Goal: Task Accomplishment & Management: Use online tool/utility

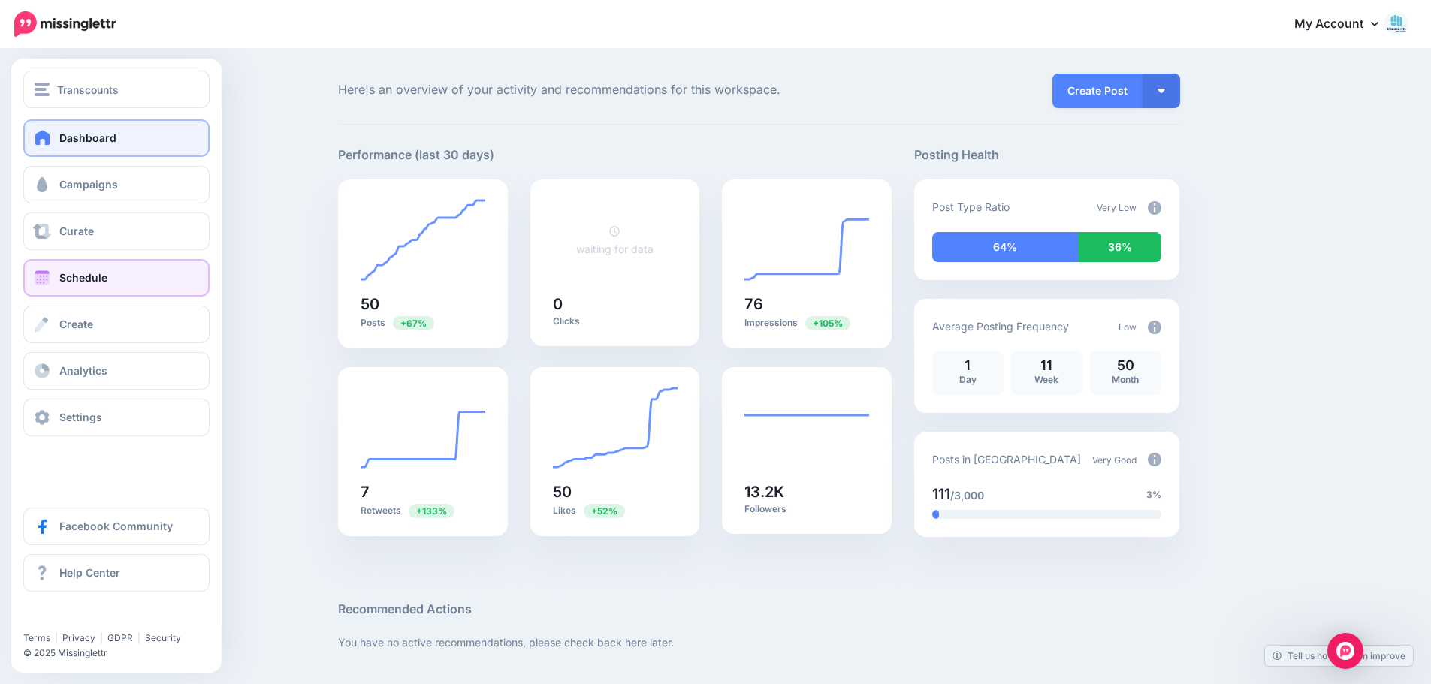
click at [74, 279] on span "Schedule" at bounding box center [83, 277] width 48 height 13
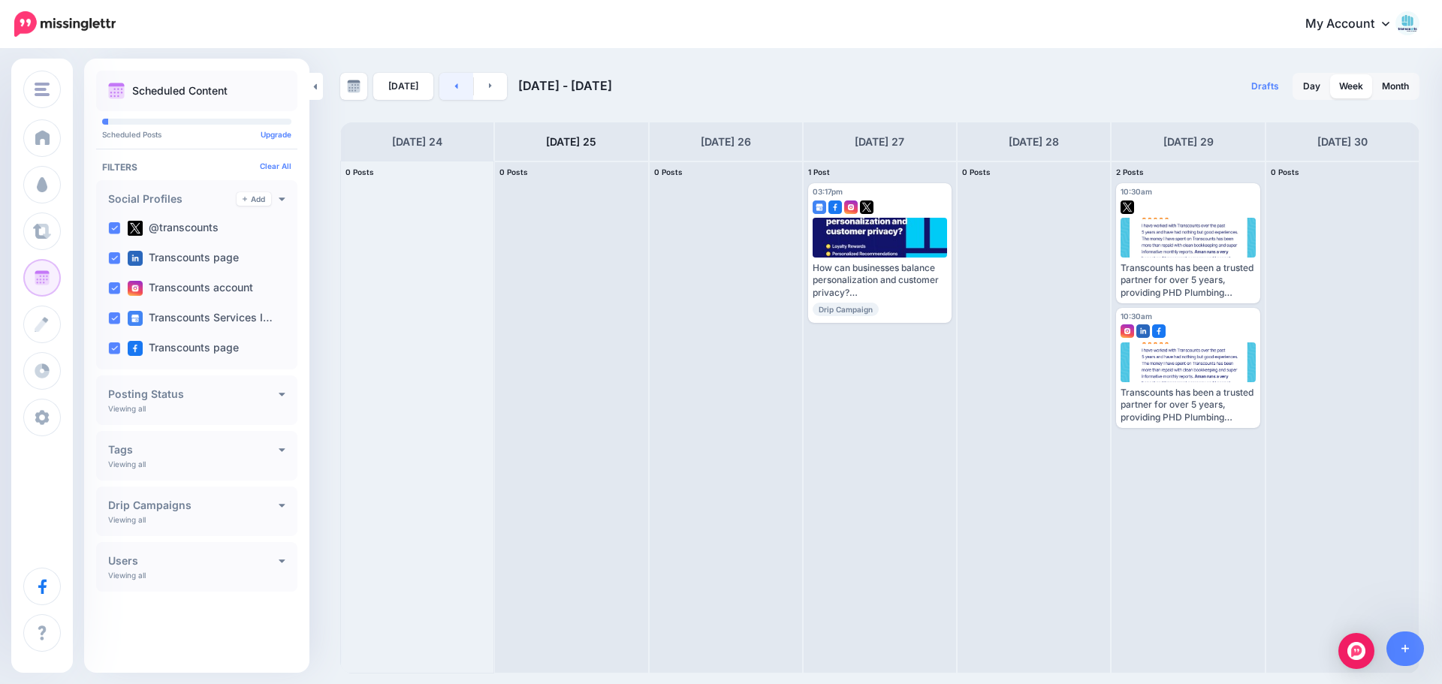
click at [456, 88] on link at bounding box center [456, 86] width 34 height 27
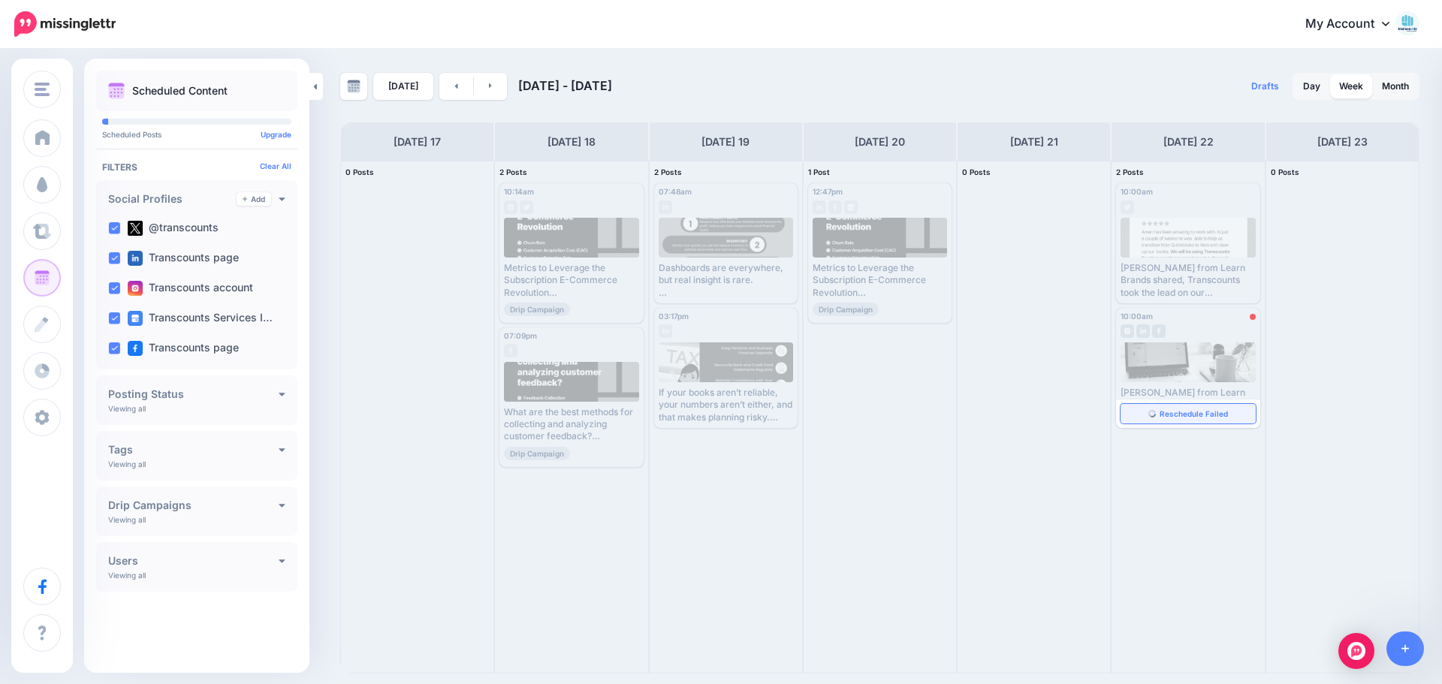
click at [1182, 415] on span "Reschedule Failed" at bounding box center [1194, 414] width 68 height 8
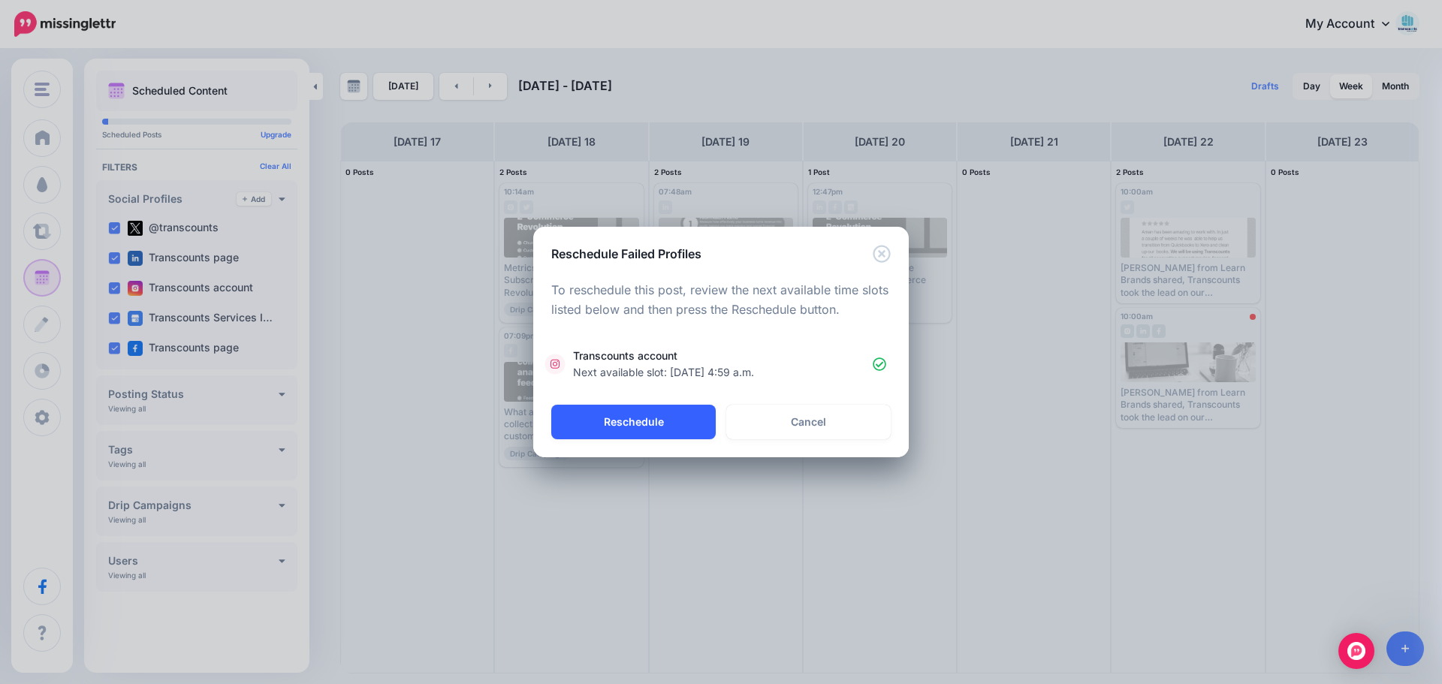
click at [627, 427] on button "Reschedule" at bounding box center [633, 422] width 164 height 35
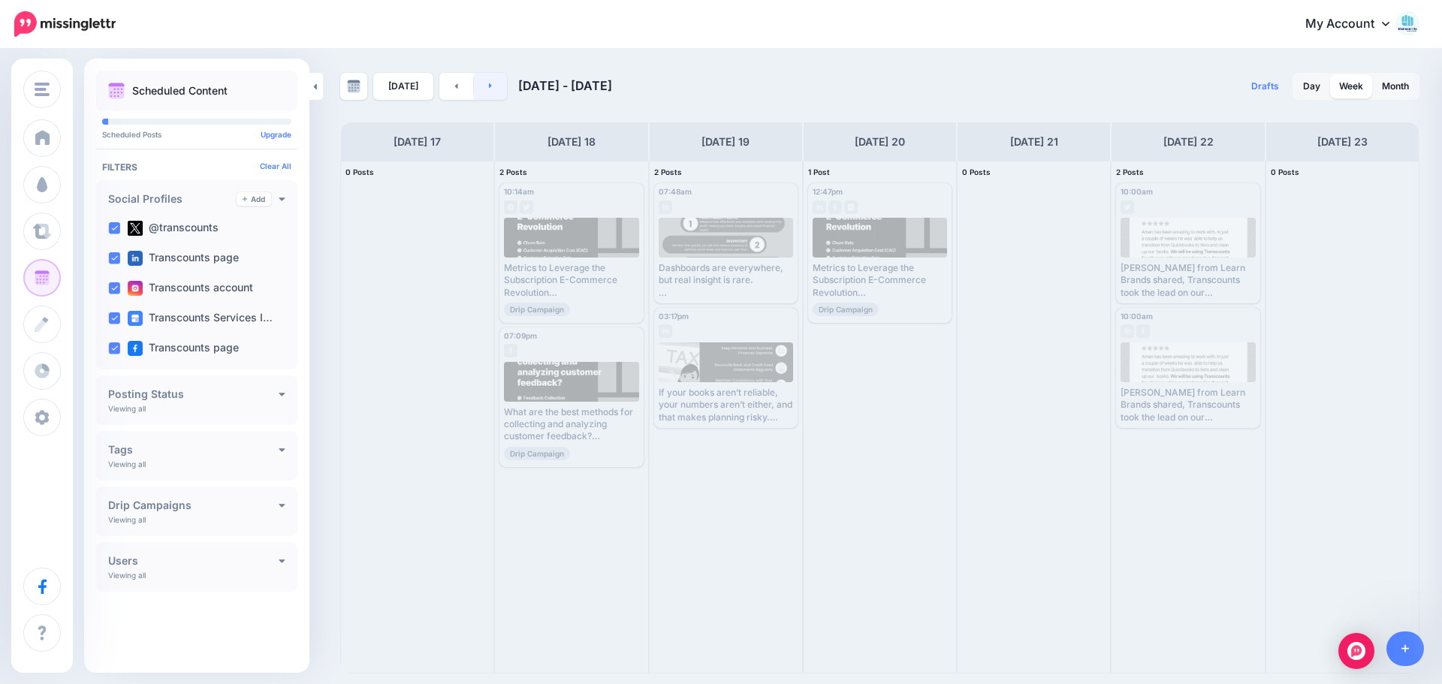
click at [489, 85] on icon at bounding box center [491, 85] width 4 height 9
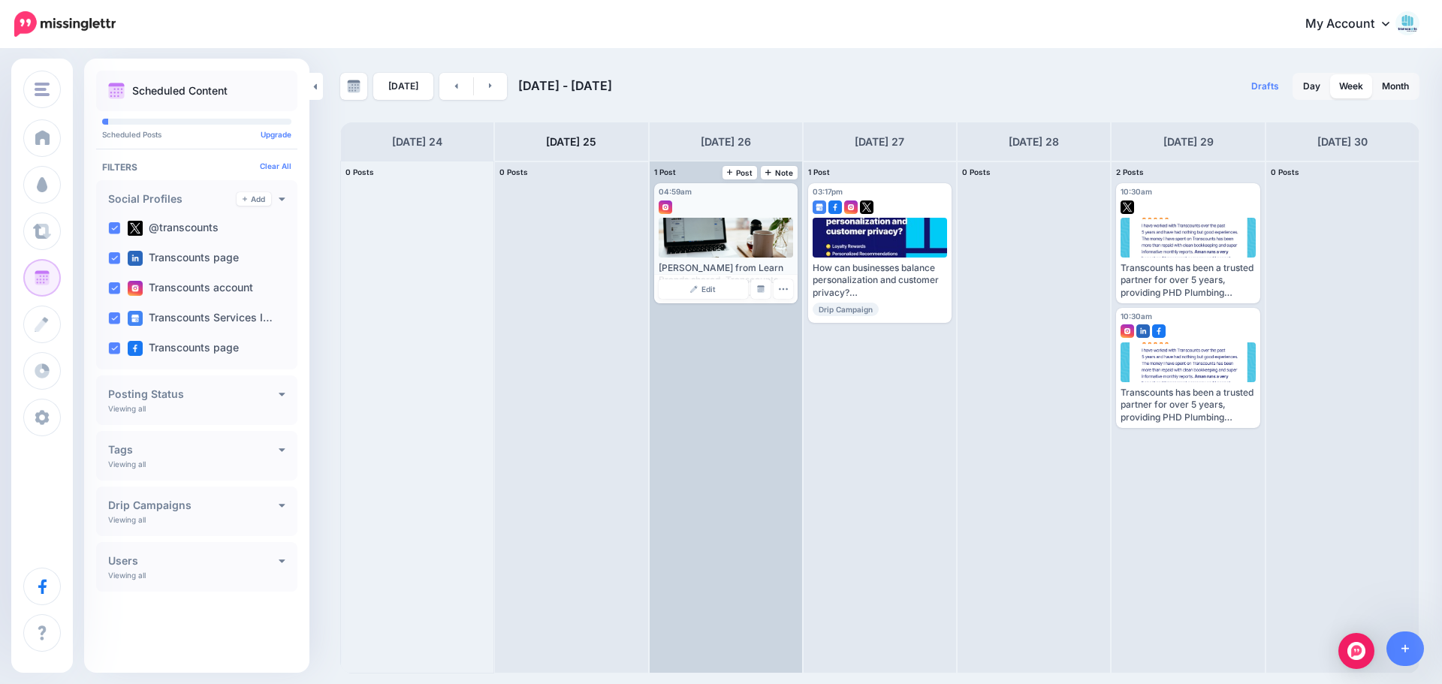
click at [719, 247] on div at bounding box center [726, 238] width 135 height 40
click at [709, 258] on div "[PERSON_NAME] from Learn Brands shared, Transcounts took the lead on our QuickB…" at bounding box center [726, 258] width 134 height 81
click at [697, 295] on link "Edit" at bounding box center [703, 289] width 89 height 20
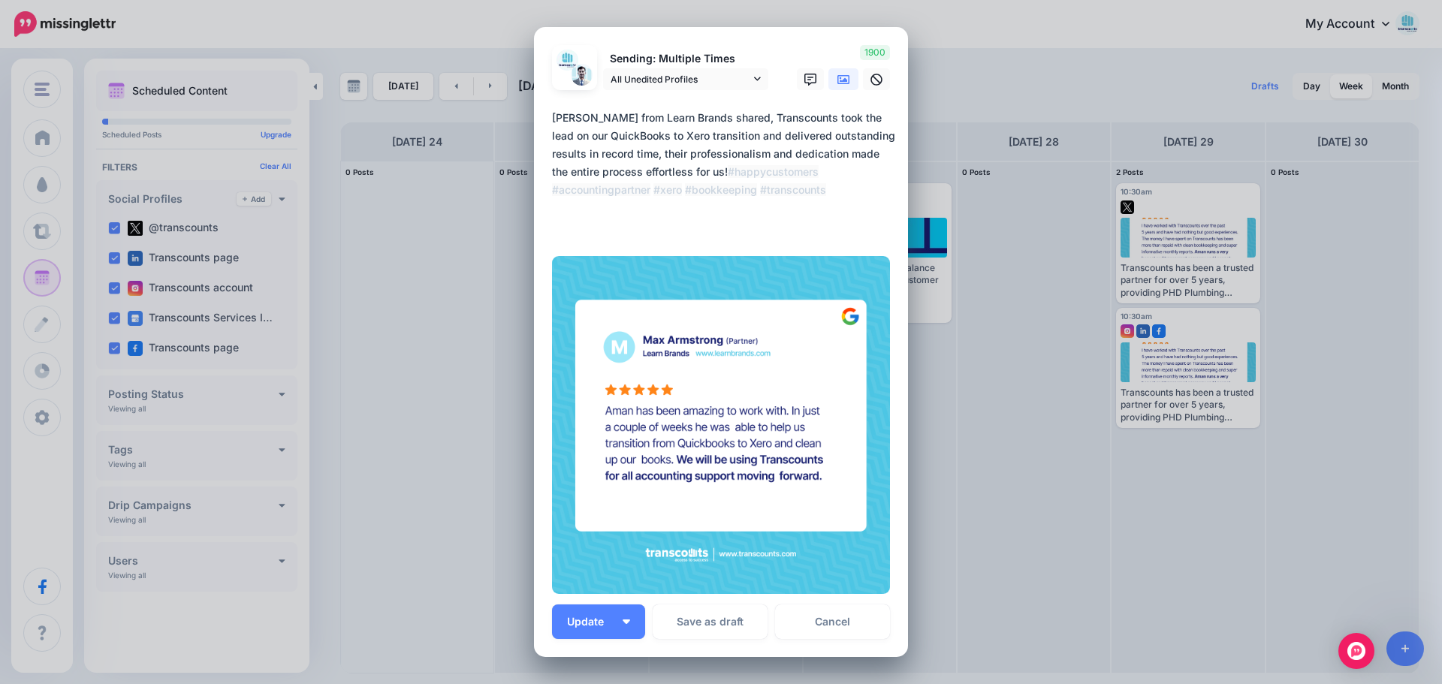
click at [952, 57] on div "Edit Post Loading Sending: Multiple Times All Unedited Profiles" at bounding box center [721, 342] width 1442 height 684
click at [869, 629] on link "Cancel" at bounding box center [832, 622] width 115 height 35
